Goal: Task Accomplishment & Management: Use online tool/utility

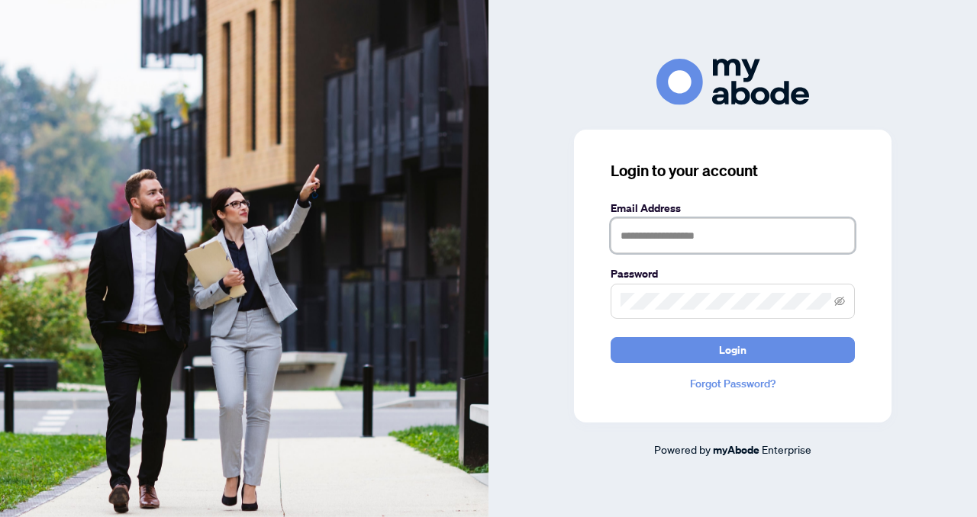
click at [694, 241] on input "text" at bounding box center [732, 235] width 244 height 35
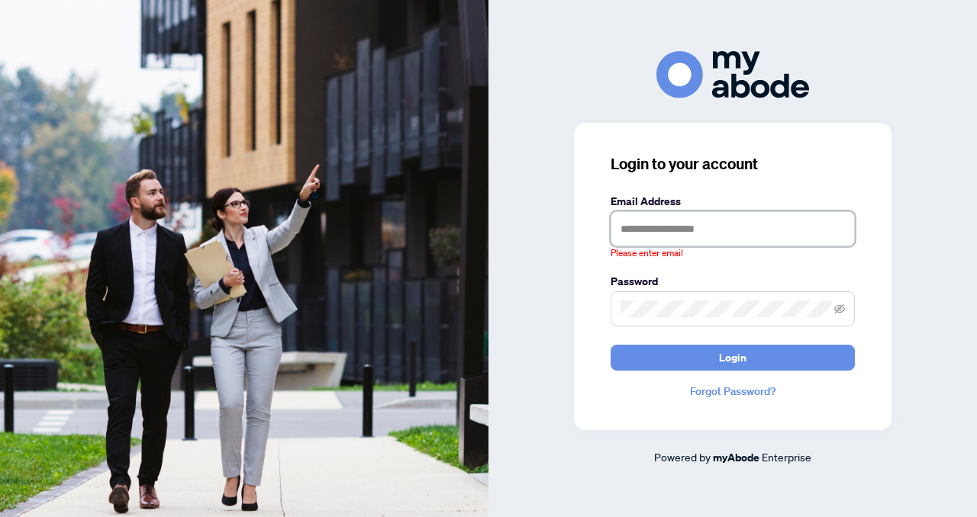
type input "**********"
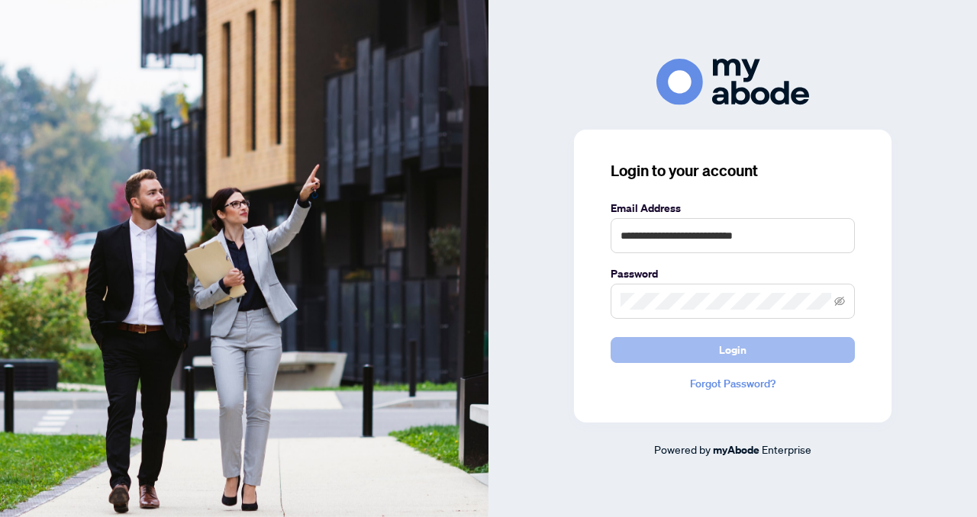
click at [757, 349] on button "Login" at bounding box center [732, 350] width 244 height 26
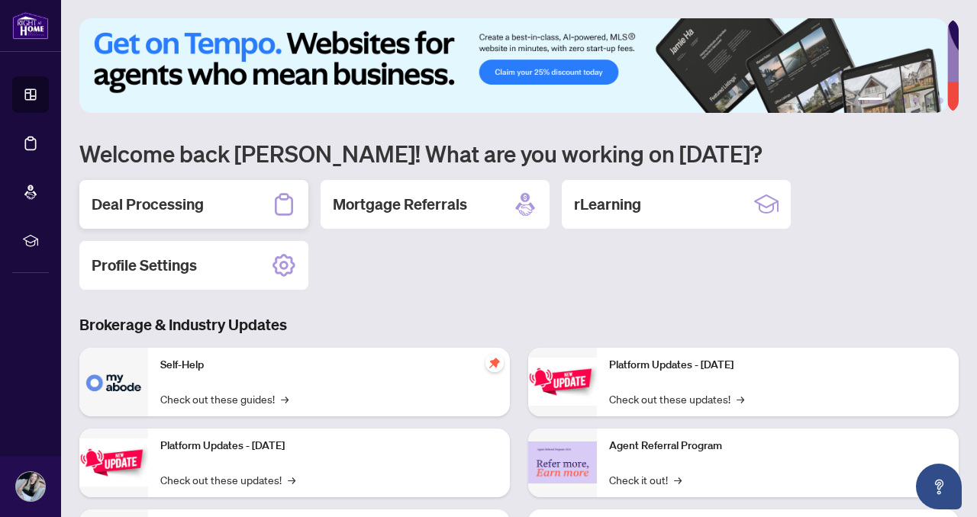
click at [179, 202] on h2 "Deal Processing" at bounding box center [148, 204] width 112 height 21
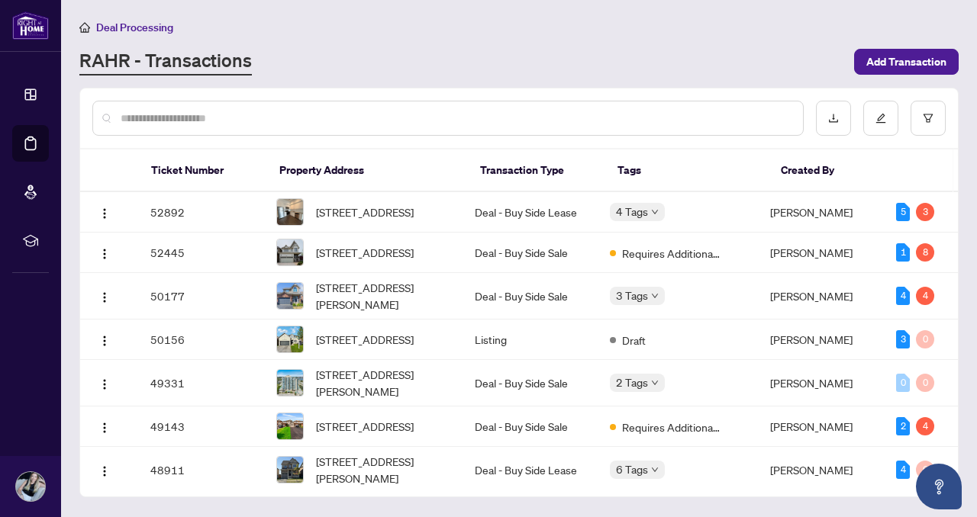
scroll to position [38, 0]
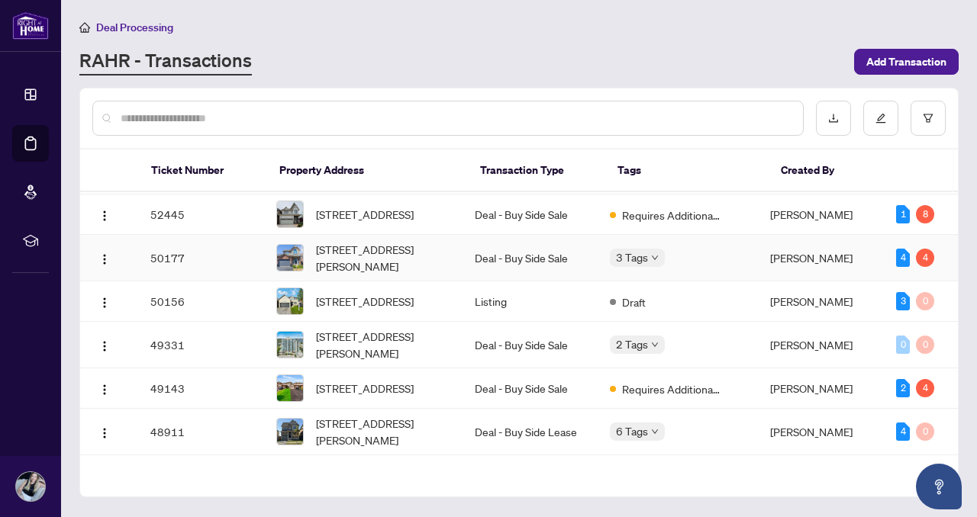
click at [379, 263] on span "[STREET_ADDRESS][PERSON_NAME]" at bounding box center [383, 258] width 134 height 34
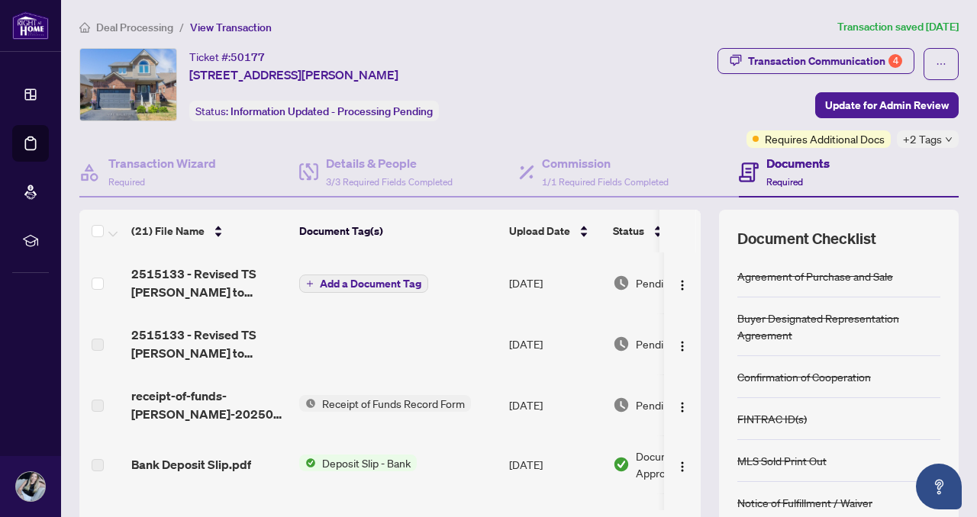
click at [215, 332] on span "2515133 - Revised TS [PERSON_NAME] to review.pdf" at bounding box center [209, 344] width 156 height 37
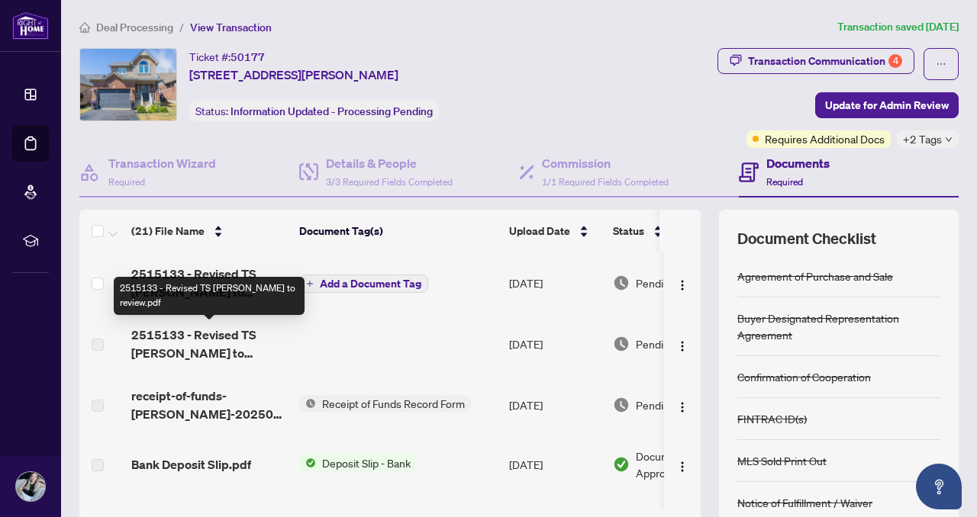
click at [212, 330] on span "2515133 - Revised TS [PERSON_NAME] to review.pdf" at bounding box center [209, 344] width 156 height 37
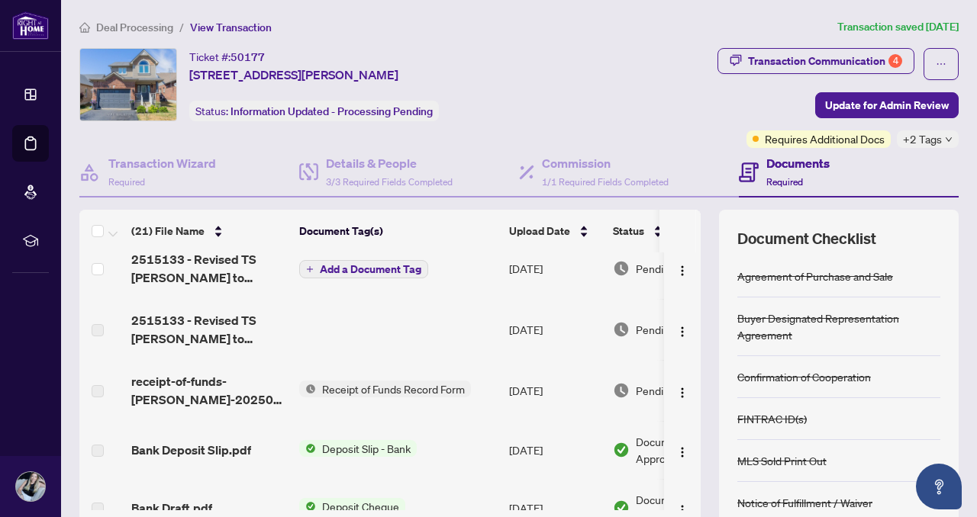
scroll to position [34, 0]
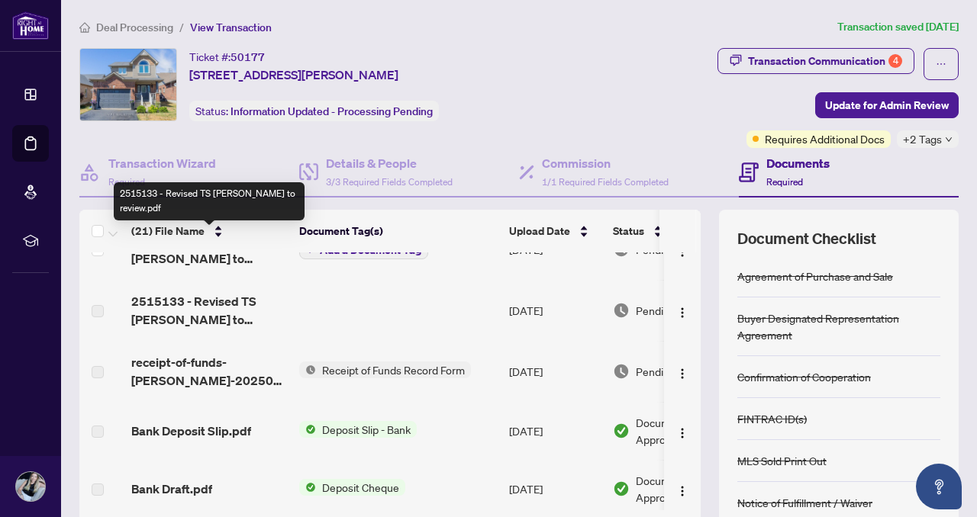
click at [198, 254] on span "2515133 - Revised TS [PERSON_NAME] to review.pdf" at bounding box center [209, 249] width 156 height 37
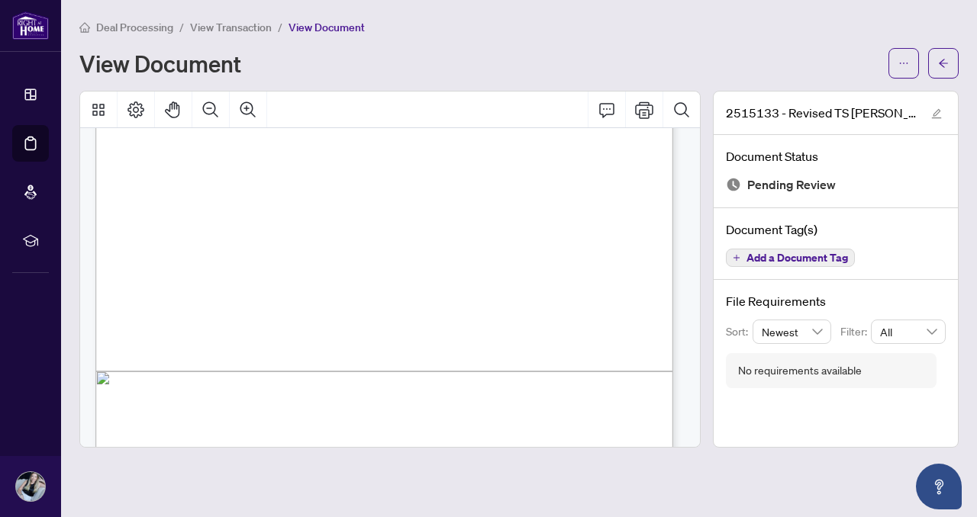
scroll to position [360, 0]
